Goal: Task Accomplishment & Management: Manage account settings

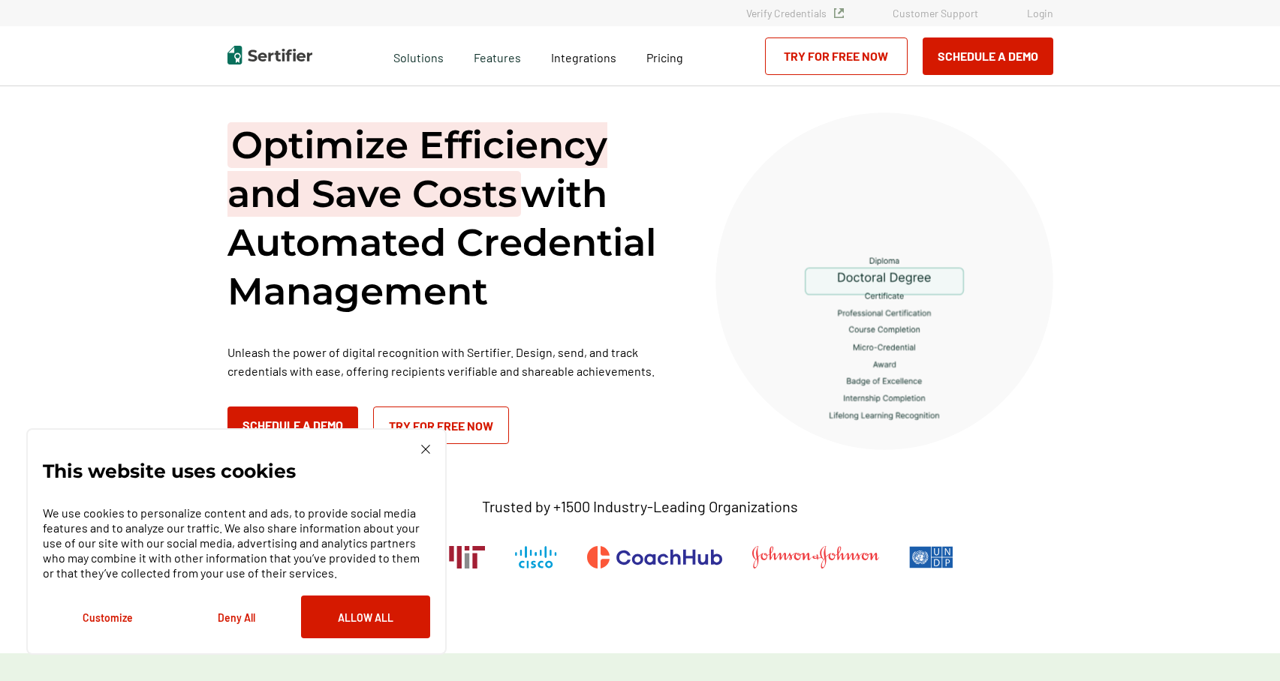
click at [1038, 11] on link "Login" at bounding box center [1040, 13] width 26 height 13
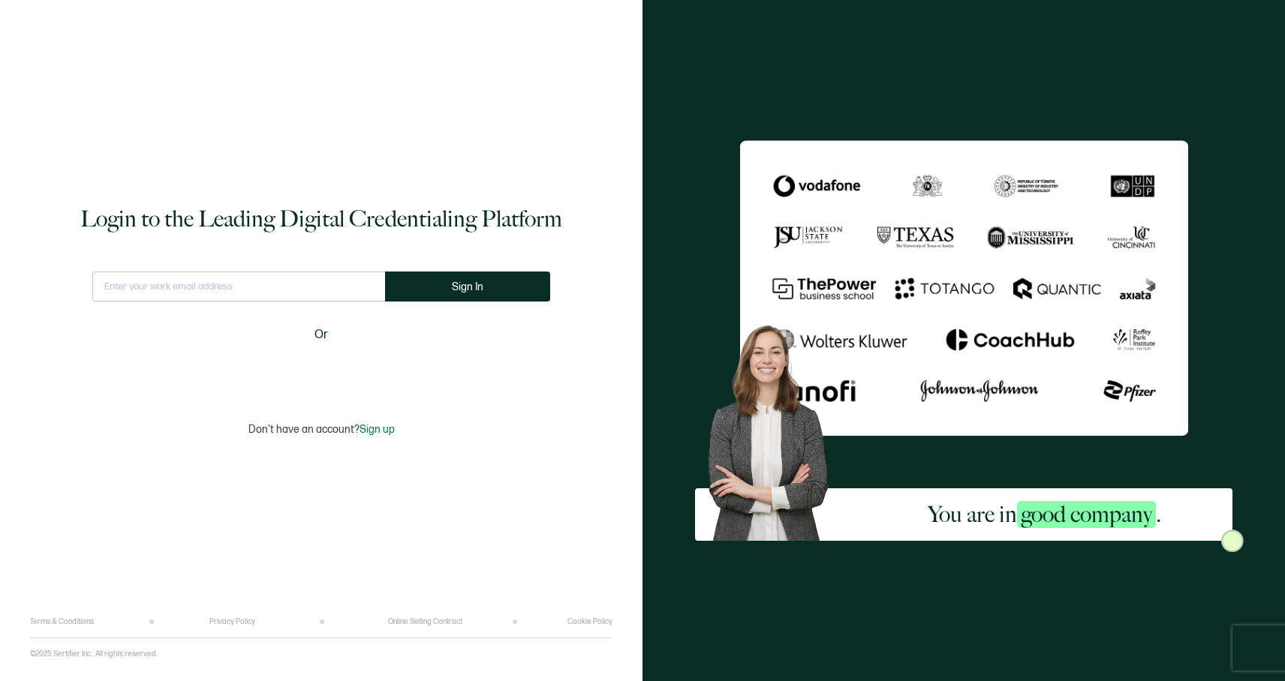
click at [246, 279] on input "text" at bounding box center [238, 287] width 293 height 30
type input "[EMAIL_ADDRESS][DOMAIN_NAME]"
click at [432, 277] on button "Sign In" at bounding box center [473, 287] width 165 height 30
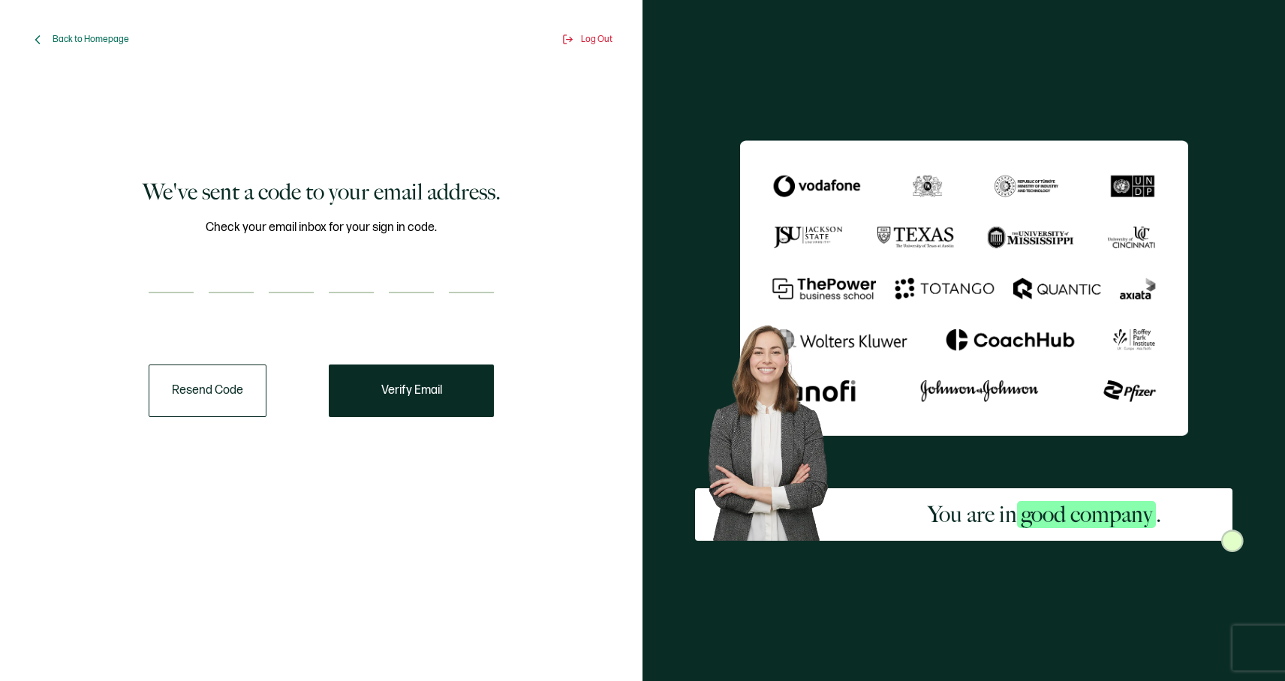
click at [178, 276] on input "number" at bounding box center [171, 278] width 45 height 30
type input "8"
type input "1"
type input "8"
type input "5"
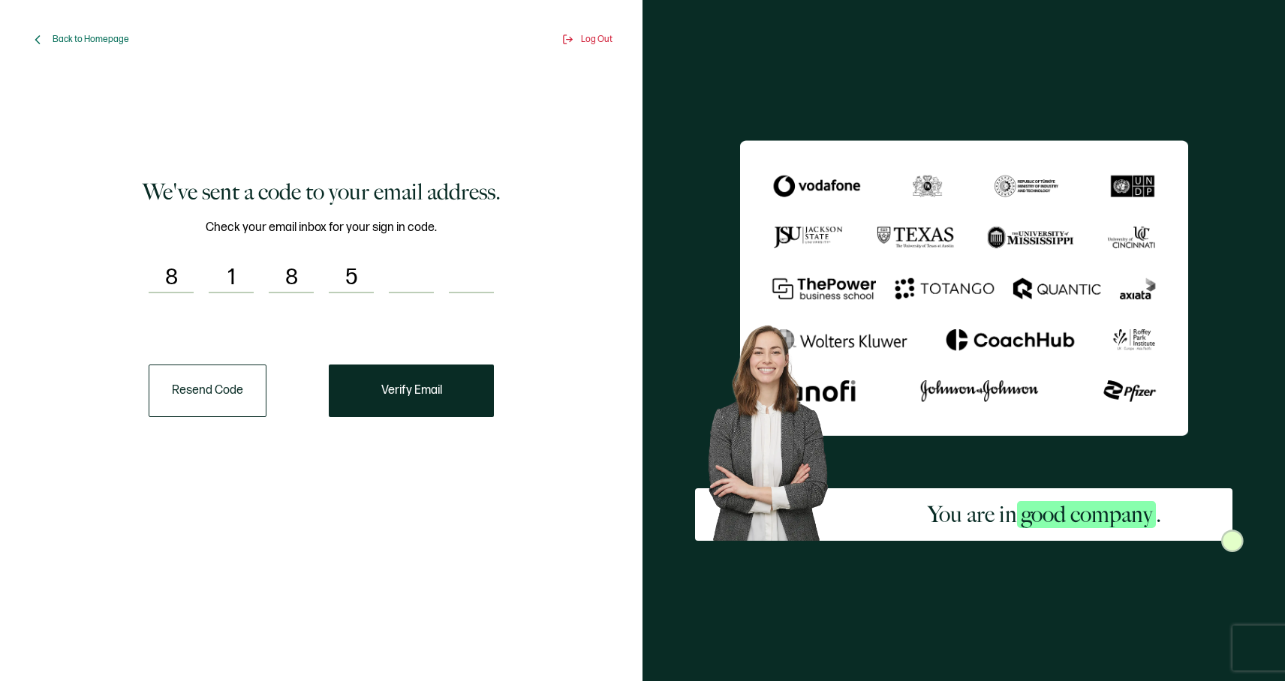
type input "5"
type input "7"
